Goal: Transaction & Acquisition: Subscribe to service/newsletter

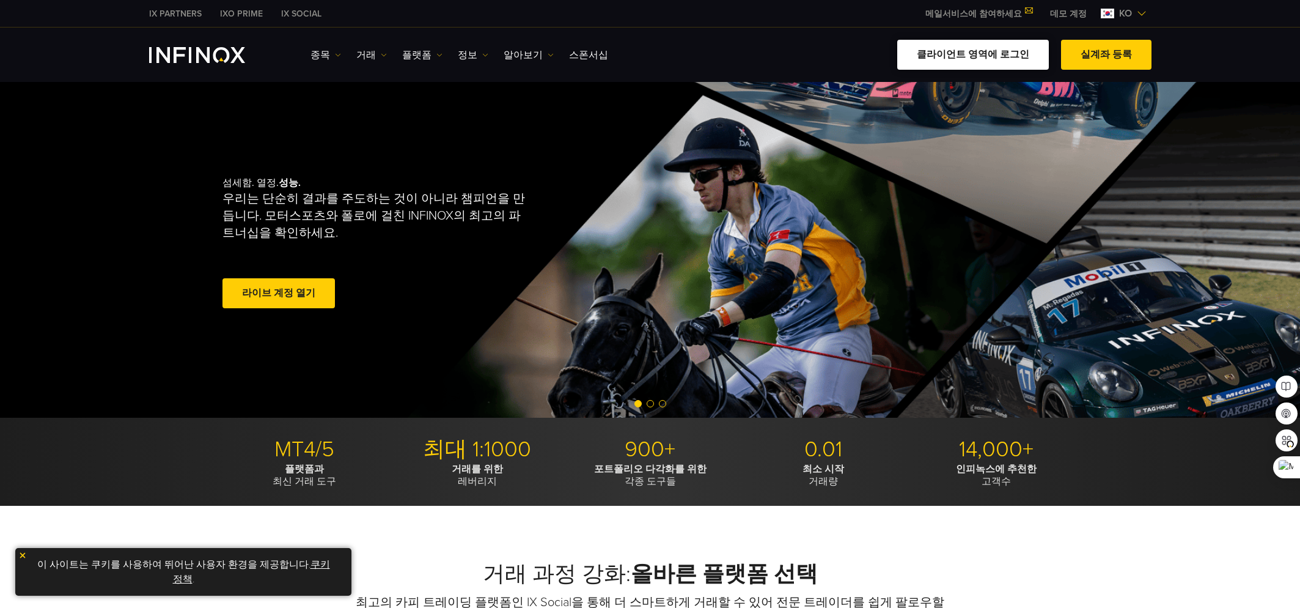
click at [1012, 46] on link "클라이언트 영역에 로그인" at bounding box center [973, 55] width 152 height 30
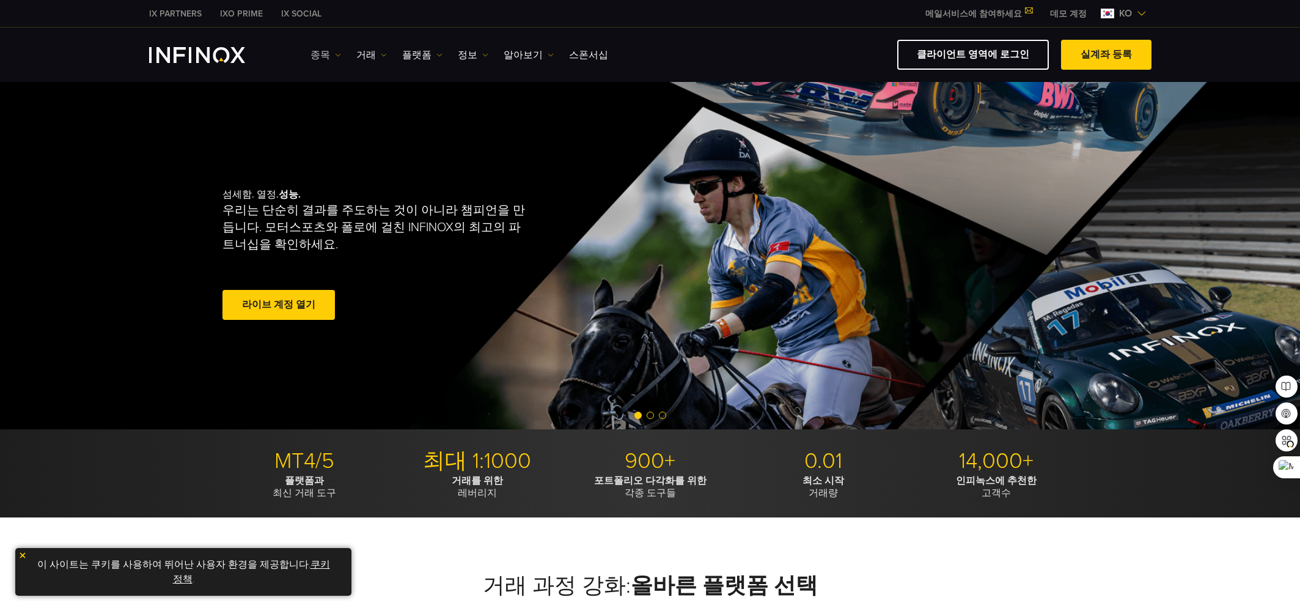
click at [337, 57] on img at bounding box center [338, 55] width 6 height 6
click at [381, 57] on img at bounding box center [384, 55] width 6 height 6
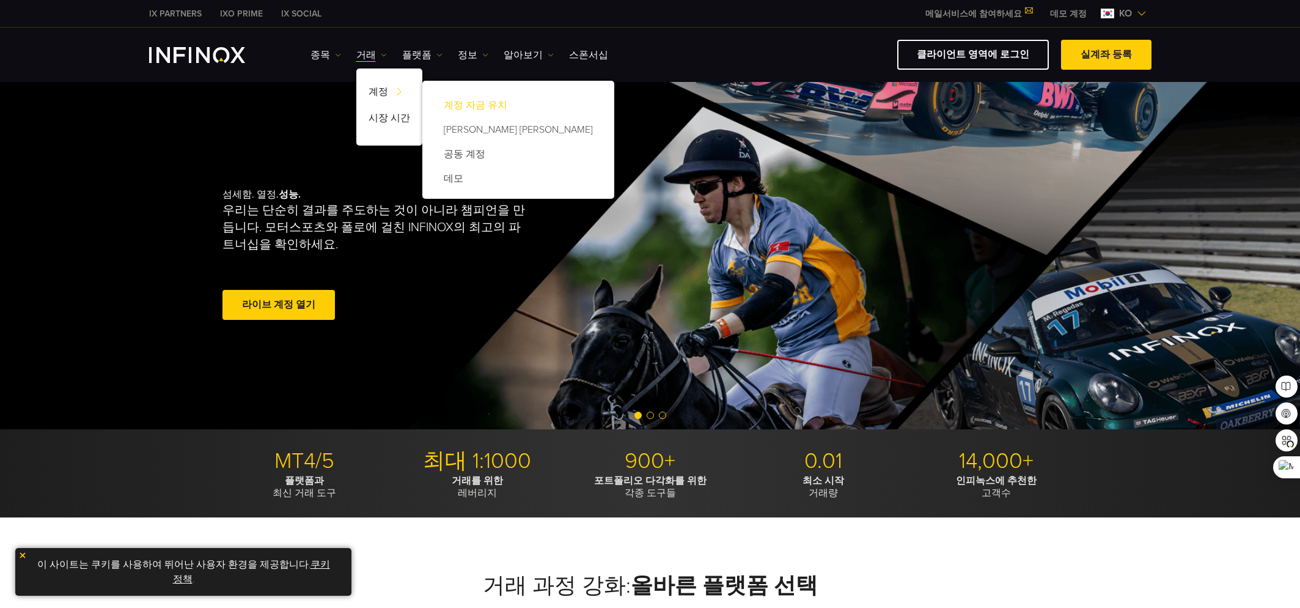
click at [461, 101] on link "계정 자금 유치" at bounding box center [518, 105] width 167 height 24
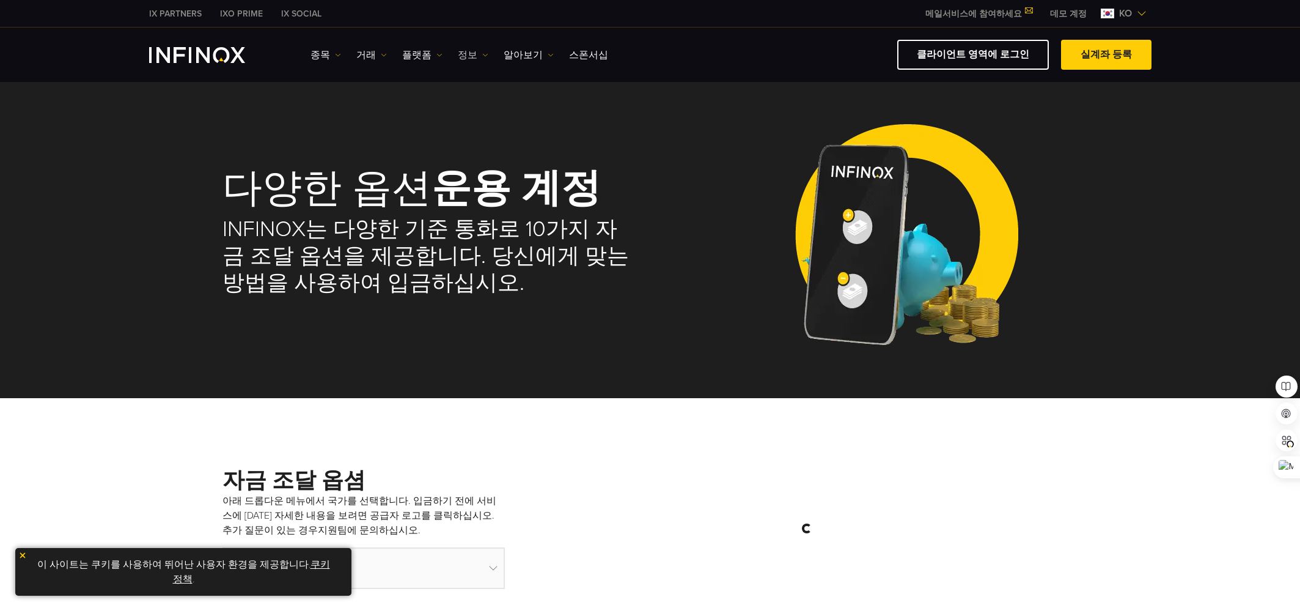
click at [466, 54] on link "정보" at bounding box center [473, 55] width 31 height 15
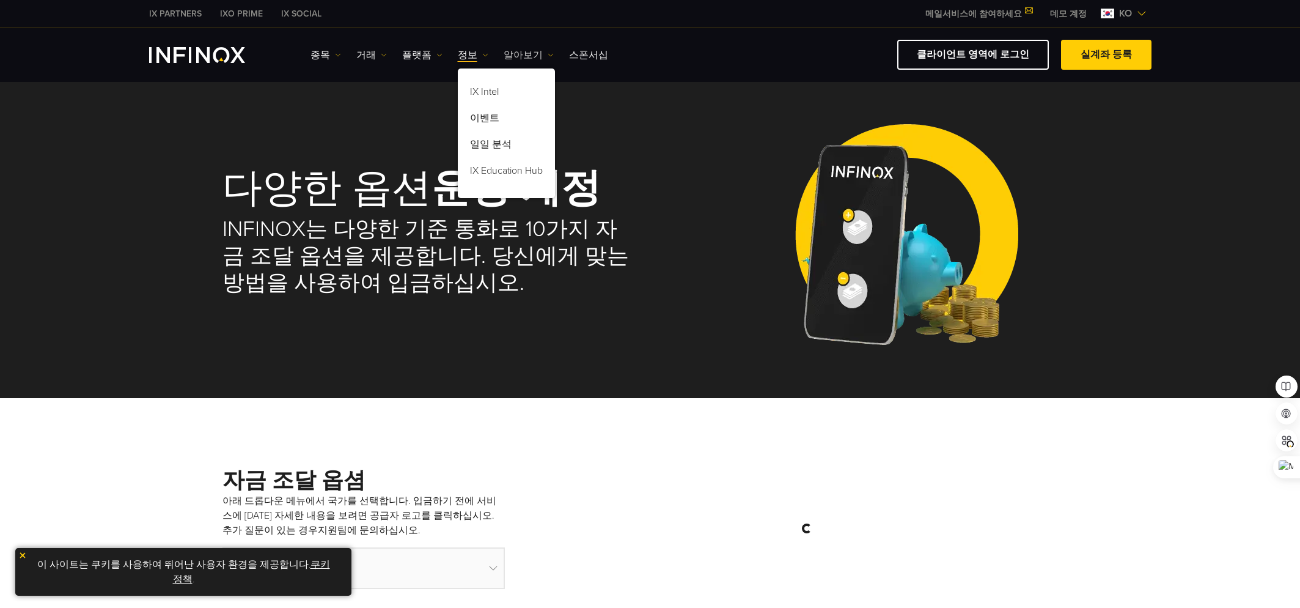
click at [512, 56] on link "알아보기" at bounding box center [529, 55] width 50 height 15
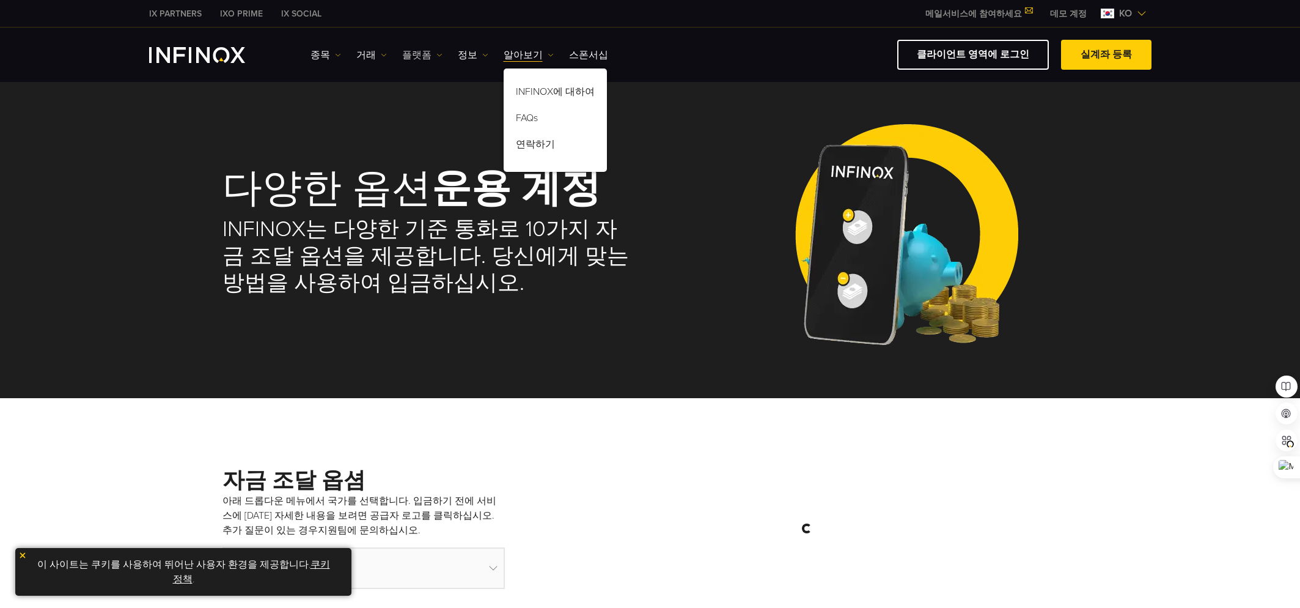
click at [431, 59] on link "플랫폼" at bounding box center [422, 55] width 40 height 15
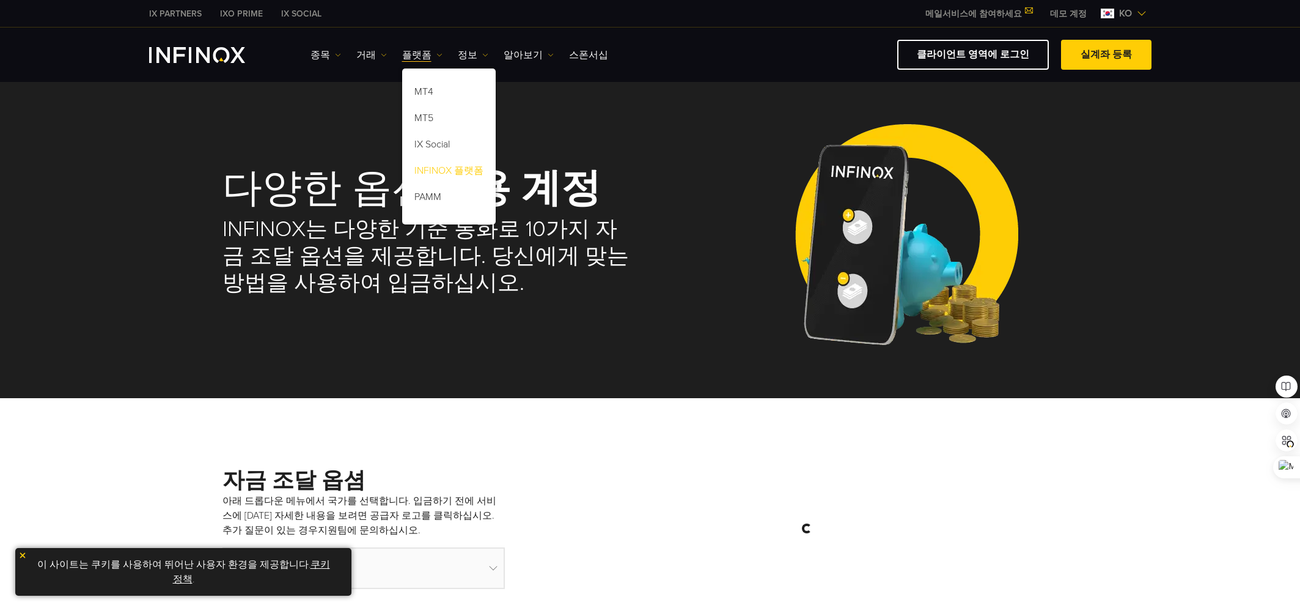
click at [450, 173] on link "INFINOX 플랫폼" at bounding box center [449, 173] width 94 height 26
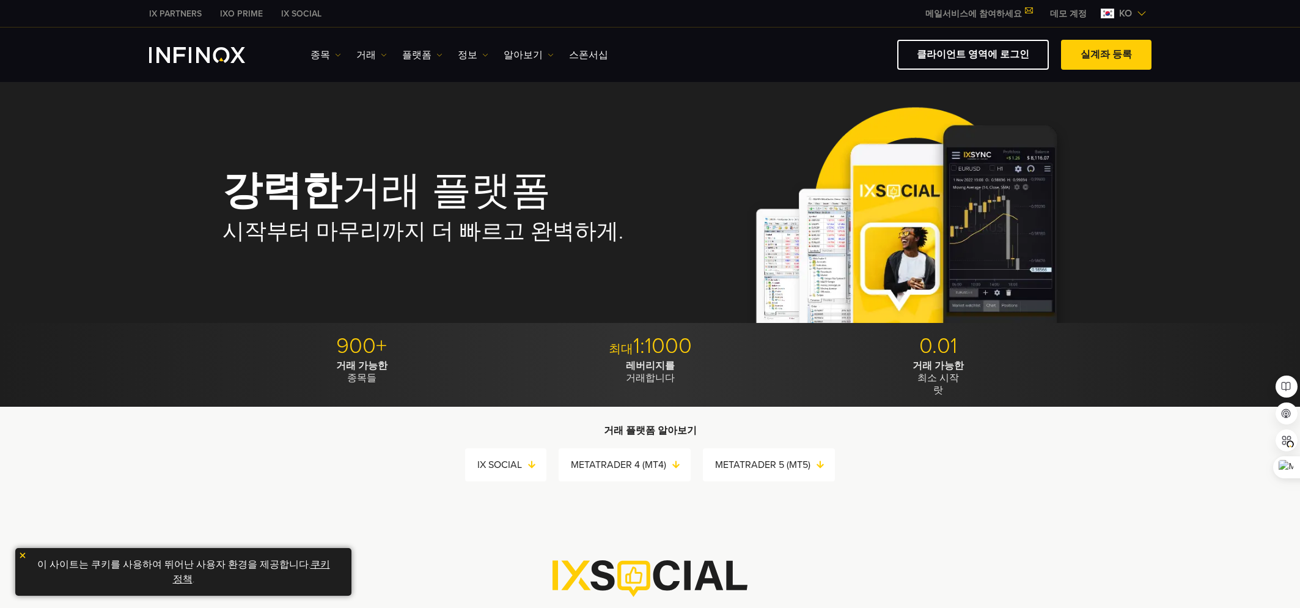
click at [311, 17] on link "IX SOCIAL" at bounding box center [301, 13] width 59 height 13
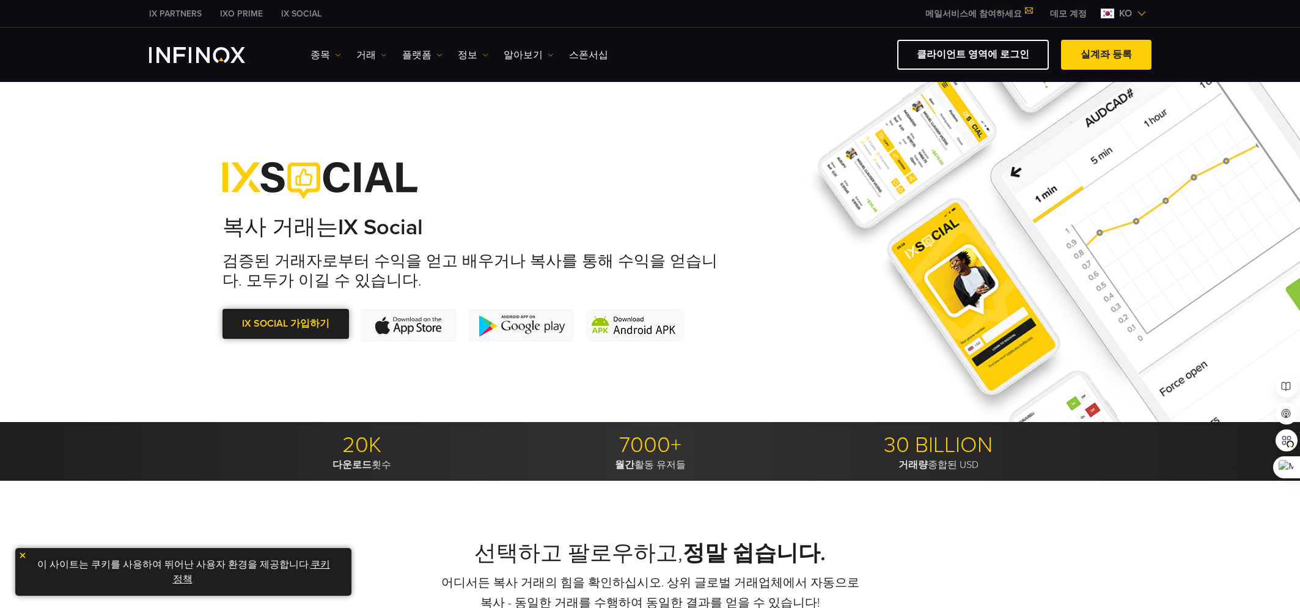
click at [305, 323] on link "IX Social 가입하기" at bounding box center [285, 324] width 127 height 30
